Goal: Obtain resource: Download file/media

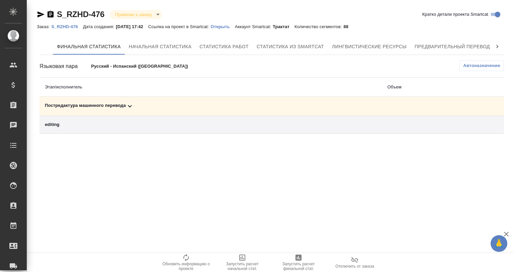
click at [130, 106] on icon at bounding box center [130, 106] width 8 height 8
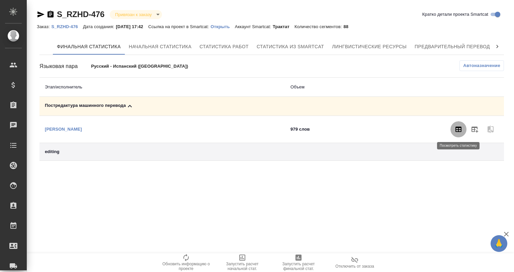
click at [454, 127] on button "button" at bounding box center [458, 129] width 16 height 16
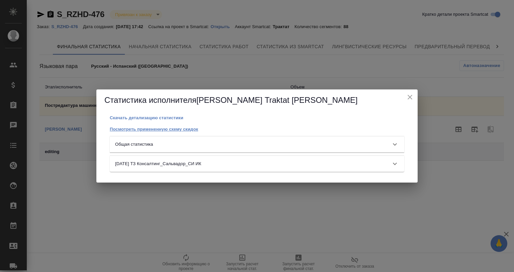
click at [168, 126] on link "Посмотреть примененную схему скидок" at bounding box center [154, 129] width 88 height 6
click at [408, 94] on icon "close" at bounding box center [410, 97] width 8 height 8
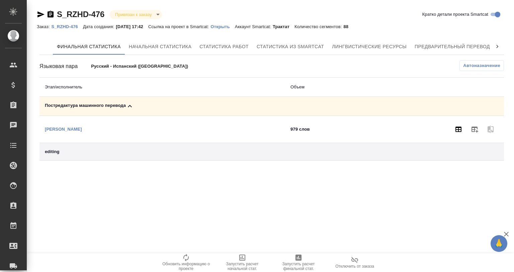
click at [455, 128] on icon "button" at bounding box center [458, 129] width 8 height 8
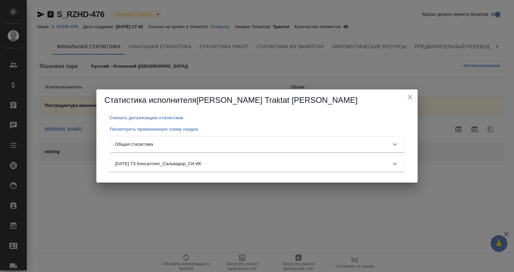
click at [218, 136] on div "Общая статистика Name Segments Words Characters Percent Recognized Tokens Tags …" at bounding box center [257, 144] width 294 height 16
click at [219, 140] on div "Общая статистика" at bounding box center [257, 144] width 294 height 16
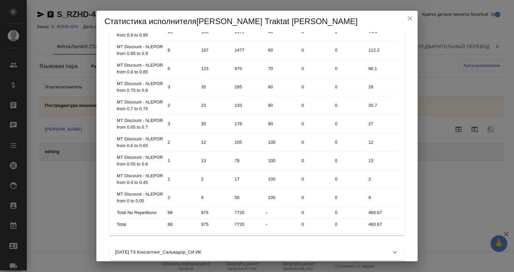
scroll to position [243, 0]
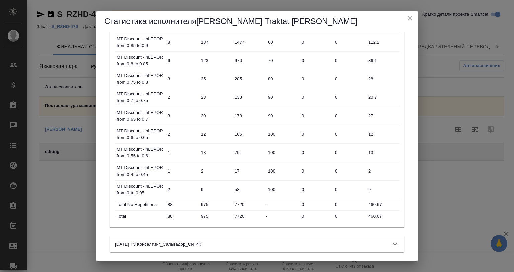
click at [381, 213] on input "460.67" at bounding box center [382, 216] width 33 height 10
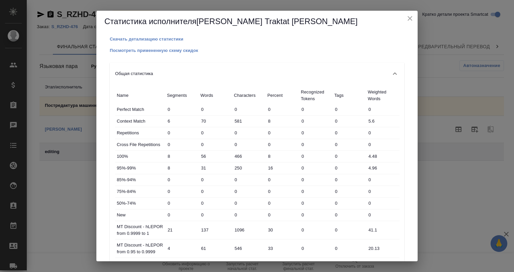
scroll to position [0, 0]
click at [407, 18] on icon "close" at bounding box center [410, 18] width 8 height 8
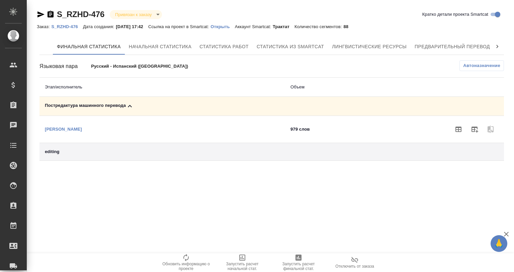
click at [228, 25] on p "Открыть" at bounding box center [222, 26] width 24 height 5
click at [456, 127] on icon "button" at bounding box center [458, 128] width 6 height 5
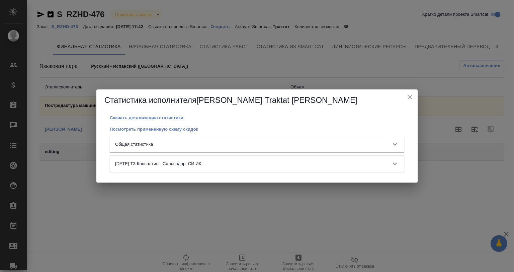
click at [173, 143] on div "Общая статистика" at bounding box center [251, 144] width 272 height 7
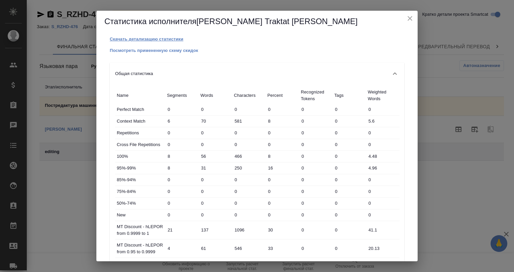
click at [155, 39] on p "Скачать детализацию статистики" at bounding box center [147, 38] width 74 height 5
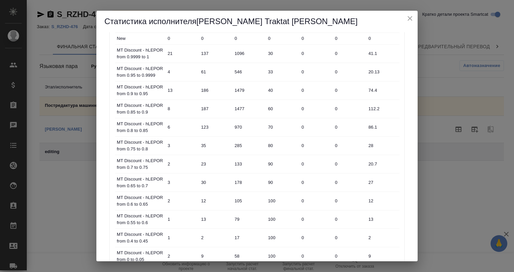
scroll to position [178, 0]
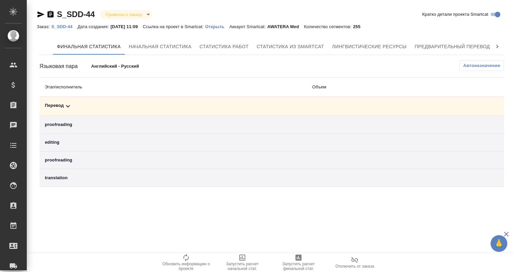
click at [71, 104] on icon at bounding box center [68, 106] width 8 height 8
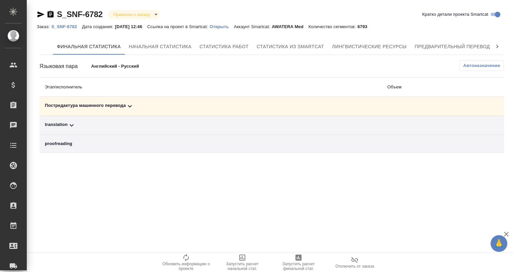
click at [131, 104] on icon at bounding box center [130, 106] width 8 height 8
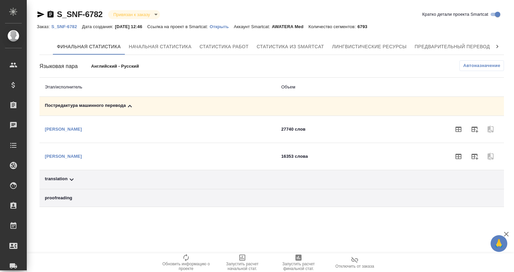
click at [131, 104] on icon at bounding box center [130, 106] width 8 height 8
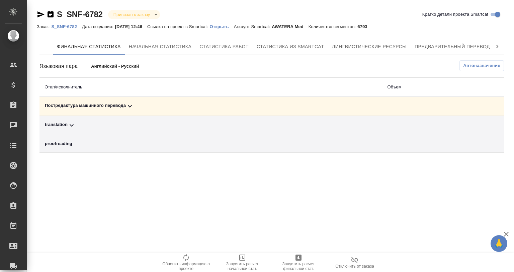
click at [300, 199] on div ".cls-1 fill:#fff; AWATERA Gvozdikov Andrey Клиенты Спецификации Заказы 0 Чаты T…" at bounding box center [257, 136] width 514 height 272
click at [126, 105] on icon at bounding box center [130, 106] width 8 height 8
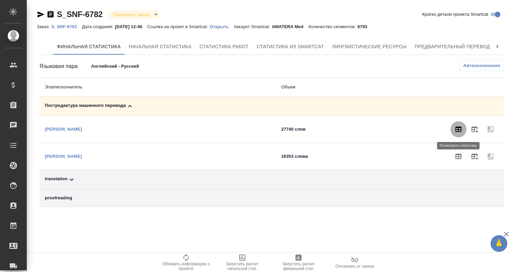
click at [459, 128] on icon "button" at bounding box center [458, 129] width 8 height 8
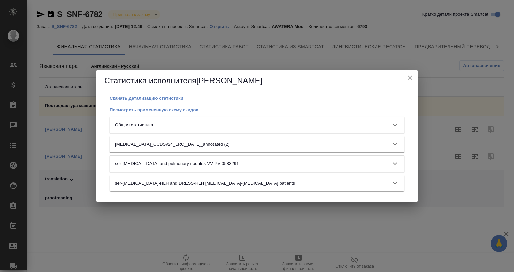
click at [213, 121] on div "Общая статистика" at bounding box center [257, 125] width 294 height 16
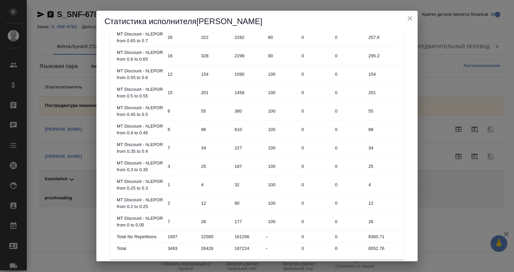
scroll to position [392, 0]
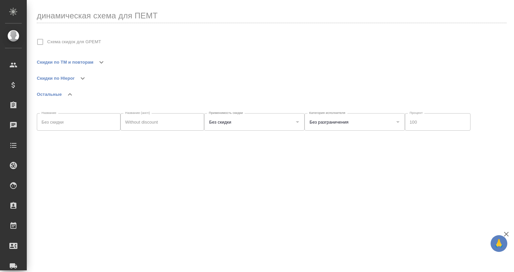
click at [102, 59] on icon "button" at bounding box center [101, 62] width 8 height 8
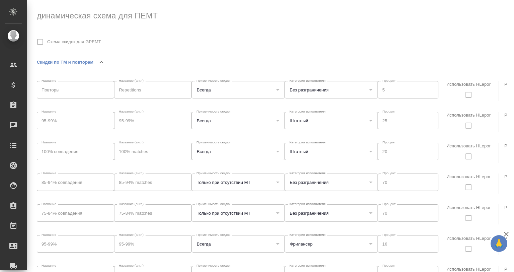
scroll to position [4, 0]
